Goal: Information Seeking & Learning: Learn about a topic

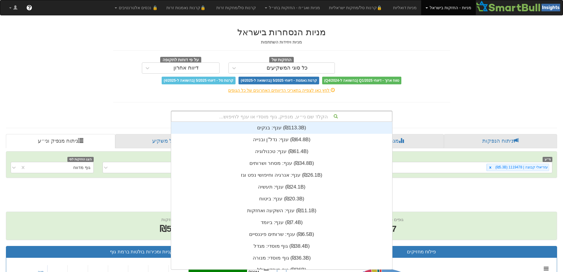
click at [297, 116] on div "הקלד שם ני״ע, מנפיק, גוף מוסדי או ענף לחיפוש..." at bounding box center [281, 116] width 221 height 10
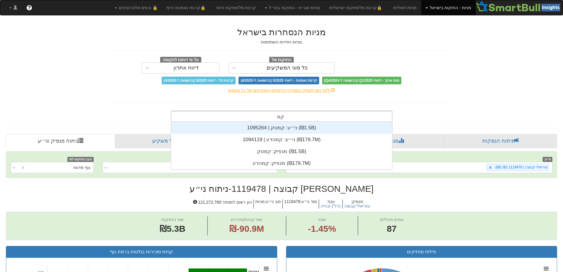
scroll to position [24, 0]
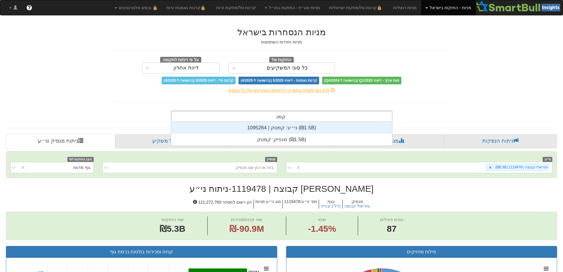
type input "קמטק"
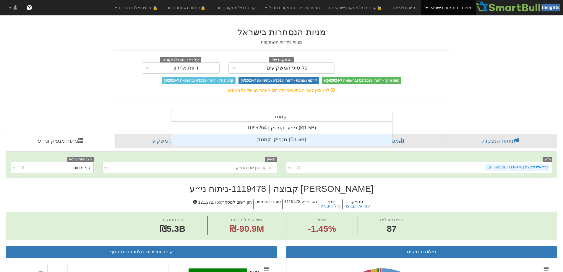
click at [288, 137] on div "מנפיק: ‏קמטק ‎(₪1.5B)‎" at bounding box center [281, 140] width 221 height 12
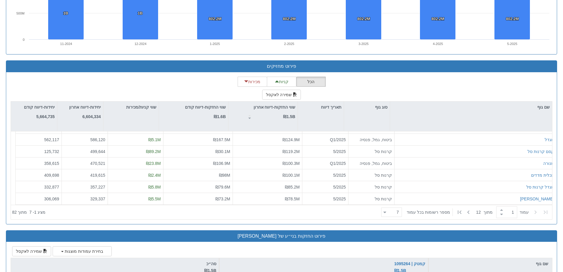
scroll to position [680, 0]
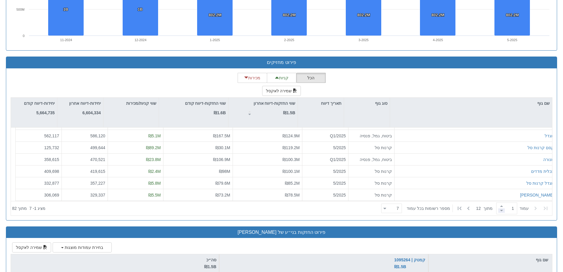
click at [499, 209] on span at bounding box center [501, 210] width 7 height 4
click at [499, 206] on span at bounding box center [501, 206] width 7 height 4
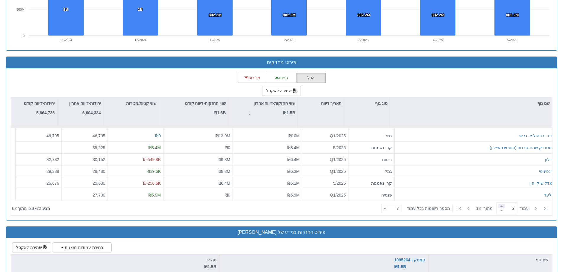
click at [499, 206] on span at bounding box center [501, 206] width 7 height 4
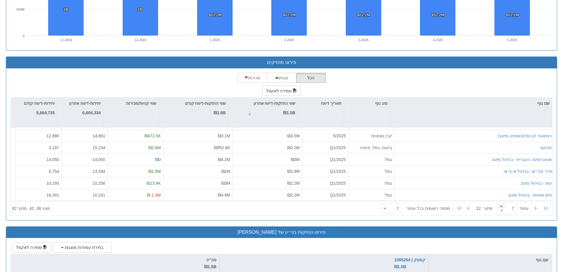
click at [499, 206] on span at bounding box center [501, 206] width 7 height 4
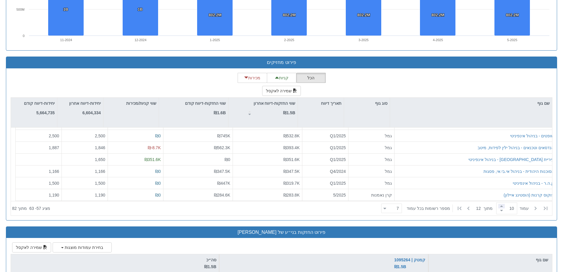
click at [499, 206] on span at bounding box center [501, 206] width 7 height 4
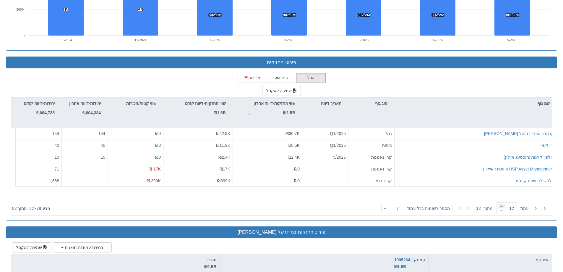
scroll to position [0, 0]
click at [499, 206] on span at bounding box center [501, 206] width 7 height 4
click at [499, 210] on span at bounding box center [501, 210] width 7 height 4
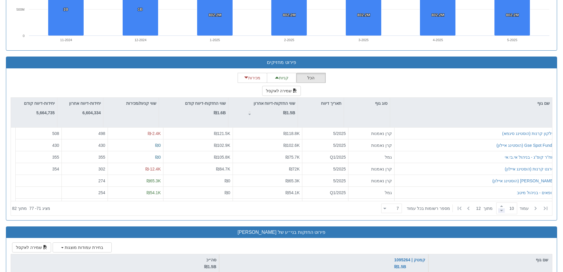
click at [499, 210] on span at bounding box center [501, 210] width 7 height 4
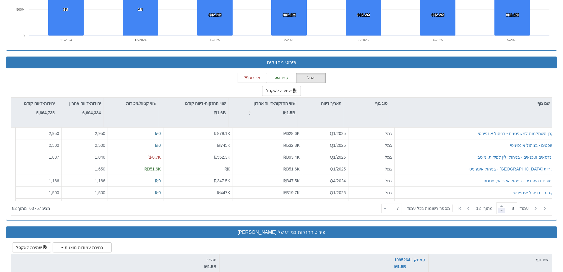
click at [499, 210] on span at bounding box center [501, 210] width 7 height 4
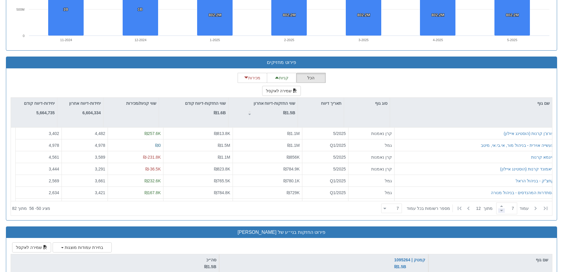
click at [499, 210] on span at bounding box center [501, 210] width 7 height 4
type input "6"
